Goal: Task Accomplishment & Management: Manage account settings

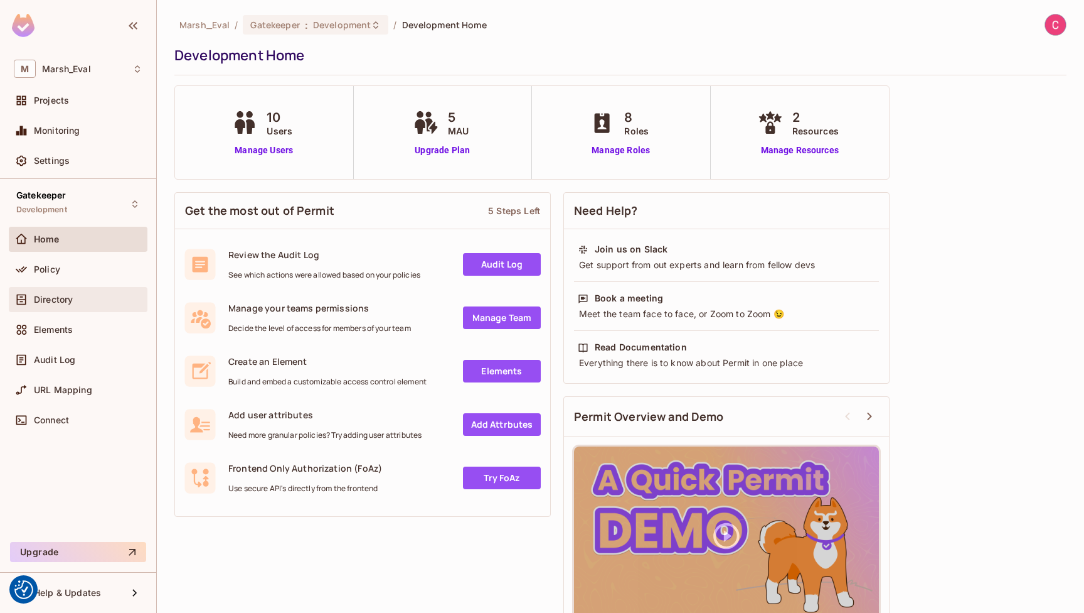
click at [58, 304] on span "Directory" at bounding box center [53, 299] width 39 height 10
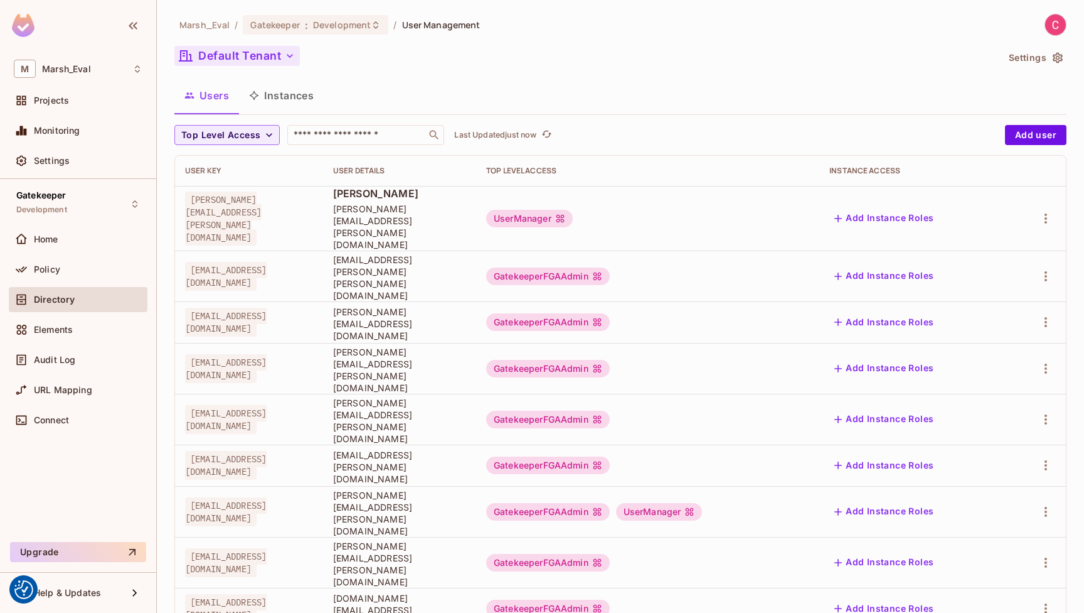
click at [240, 55] on button "Default Tenant" at bounding box center [237, 56] width 126 height 20
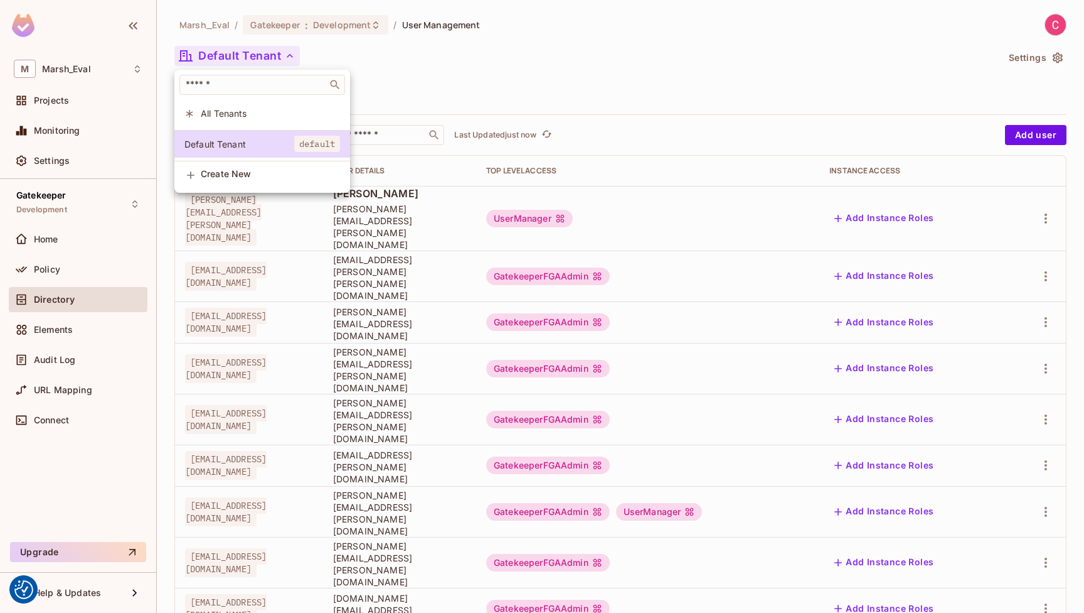
click at [234, 108] on span "All Tenants" at bounding box center [270, 113] width 139 height 12
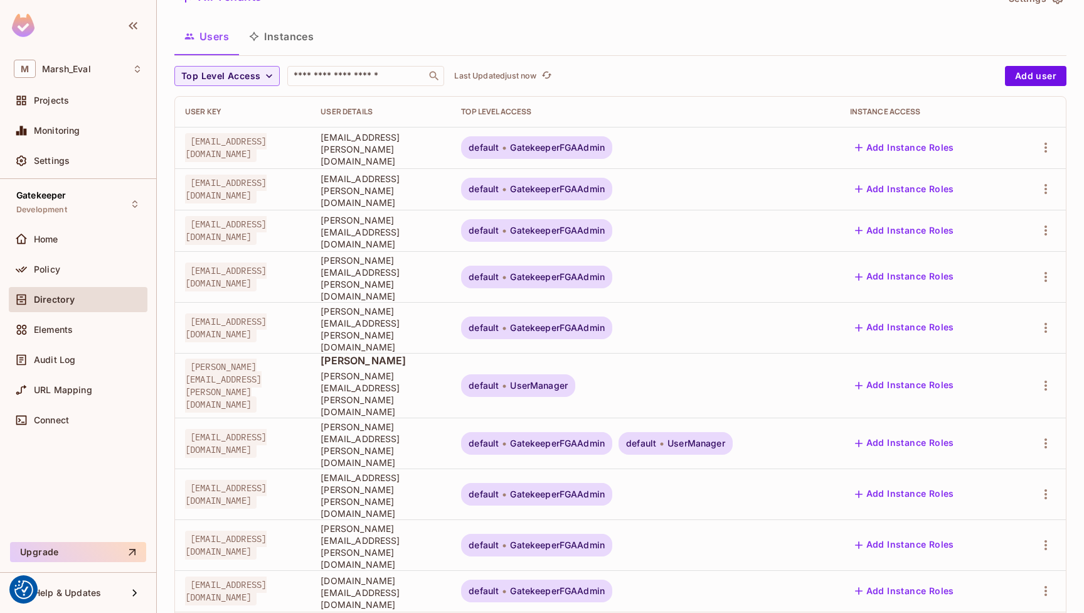
scroll to position [57, 0]
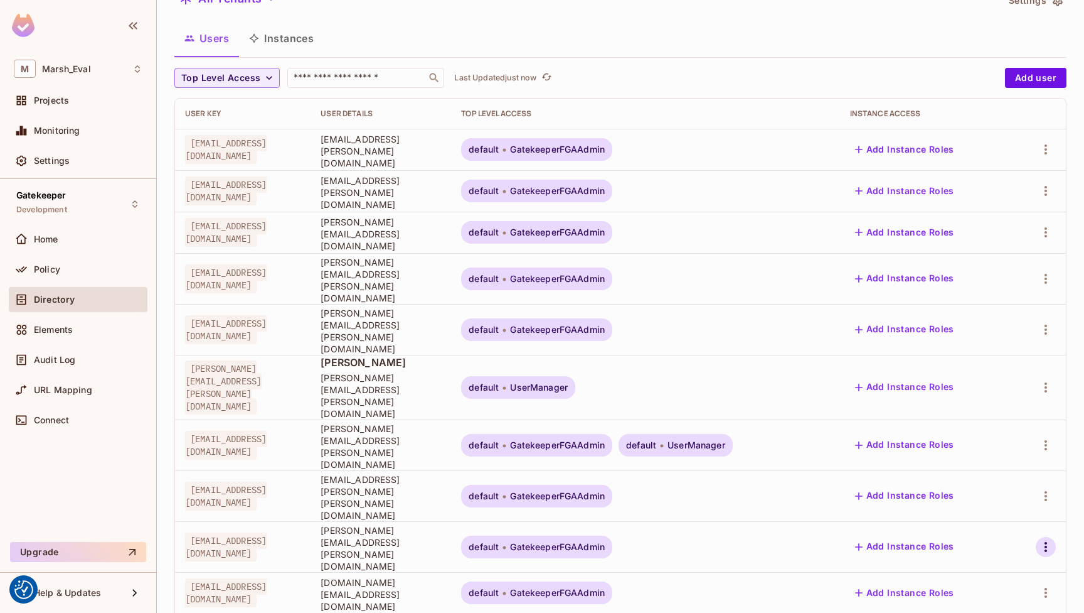
click at [1045, 542] on icon "button" at bounding box center [1046, 547] width 3 height 10
click at [988, 527] on div "Top Level Roles" at bounding box center [990, 528] width 68 height 13
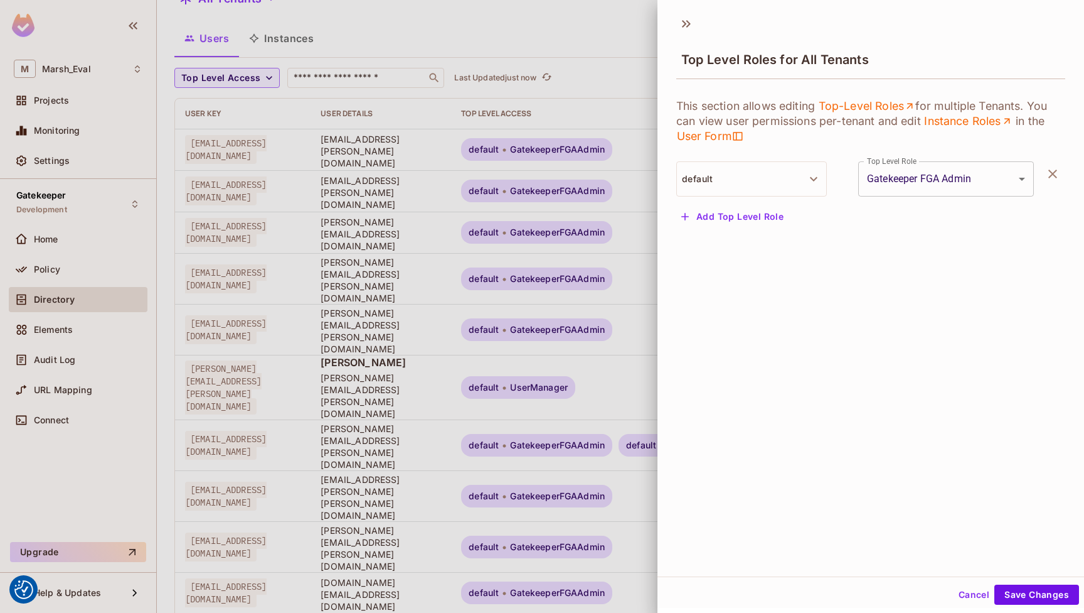
click at [750, 218] on button "Add Top Level Role" at bounding box center [733, 216] width 112 height 20
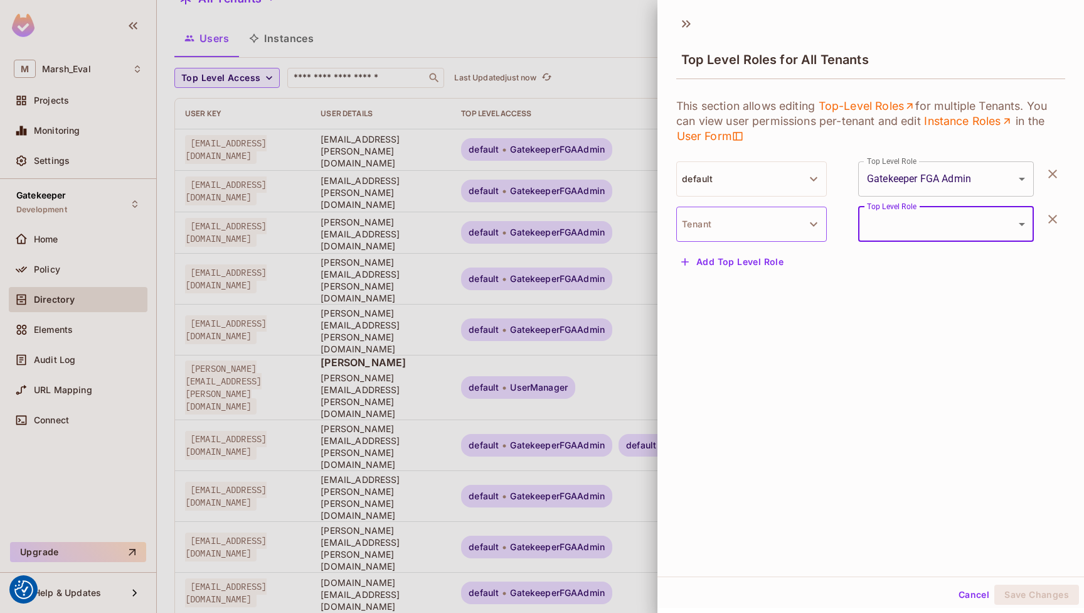
click at [742, 233] on button "Tenant" at bounding box center [752, 223] width 151 height 35
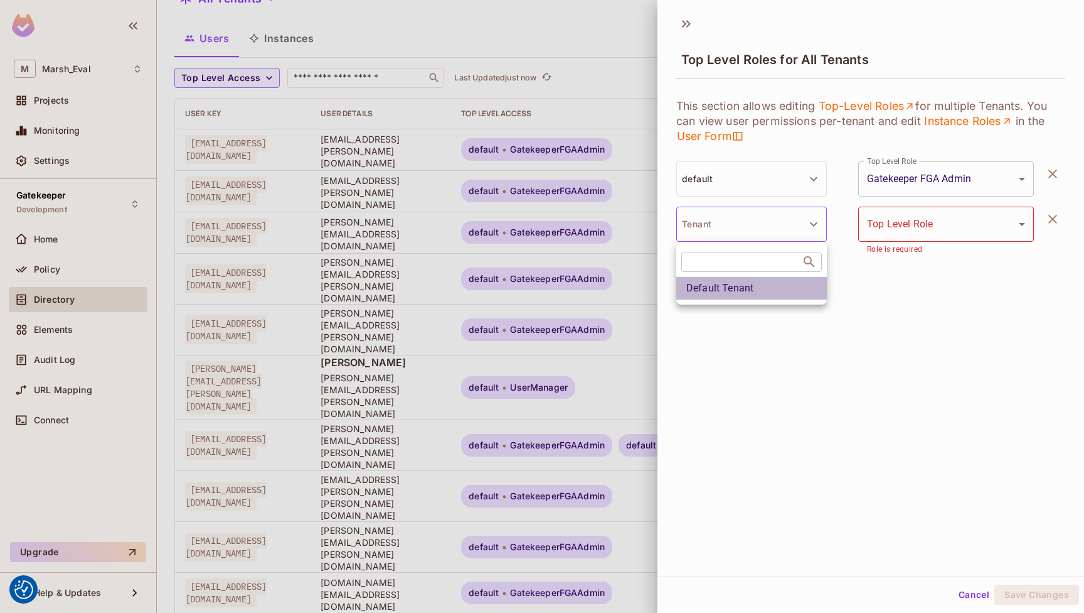
click at [736, 284] on li "Default Tenant" at bounding box center [752, 288] width 151 height 23
click at [942, 226] on body "We use cookies to enhance your browsing experience, serve personalized ads or c…" at bounding box center [542, 306] width 1084 height 613
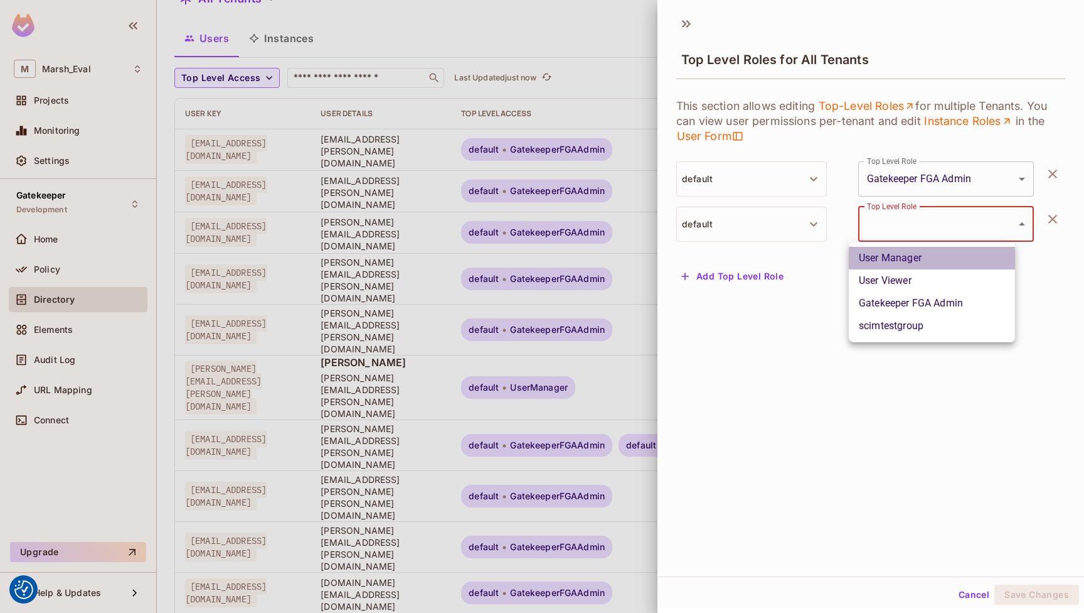
click at [929, 261] on li "User Manager" at bounding box center [932, 258] width 166 height 23
type input "**********"
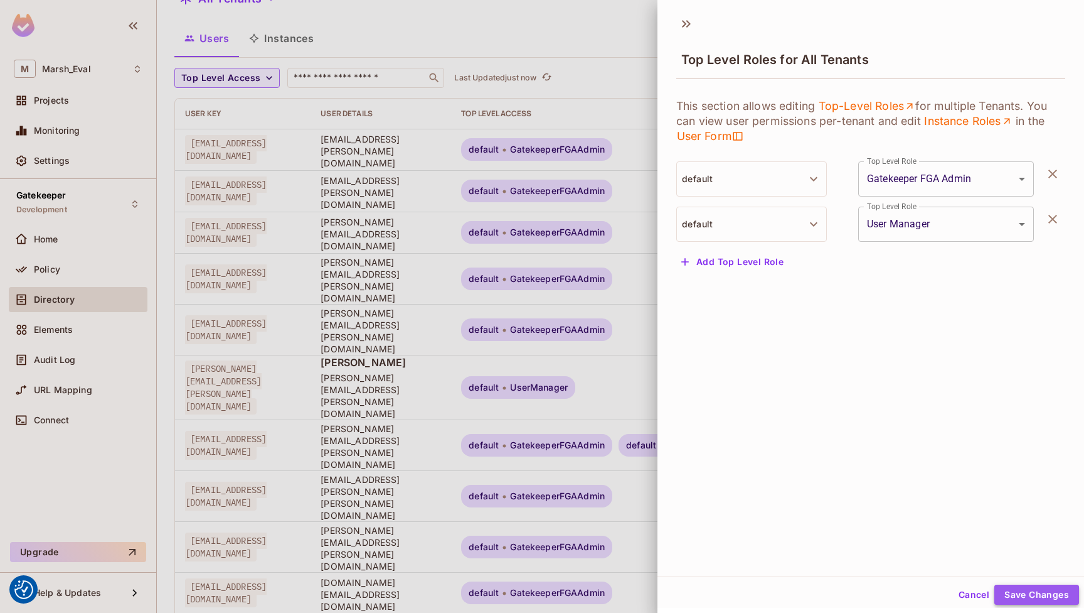
click at [1027, 585] on button "Save Changes" at bounding box center [1037, 594] width 85 height 20
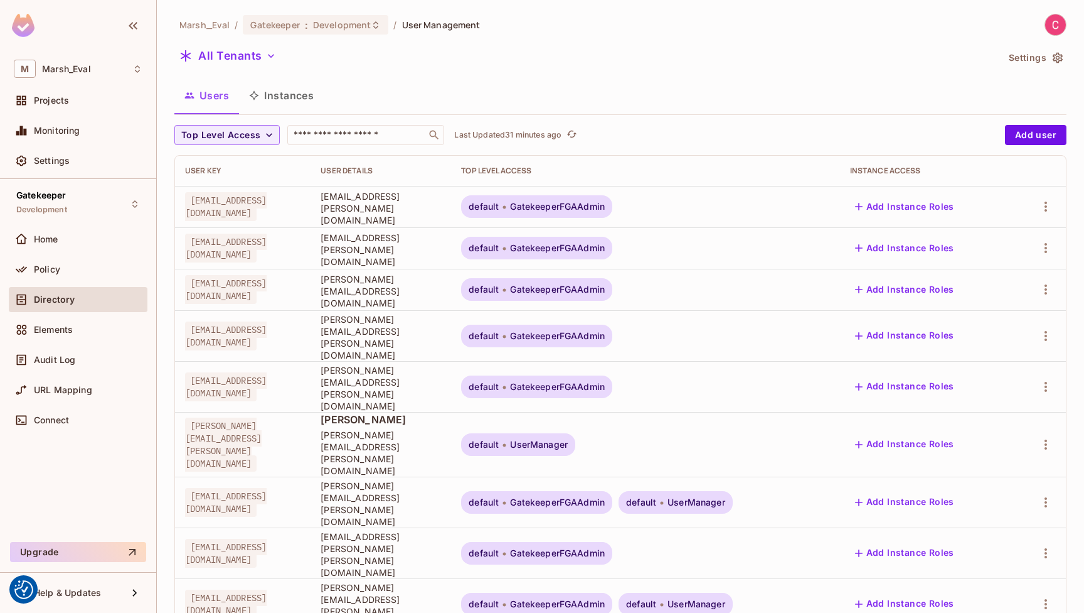
scroll to position [0, 0]
